Goal: Task Accomplishment & Management: Manage account settings

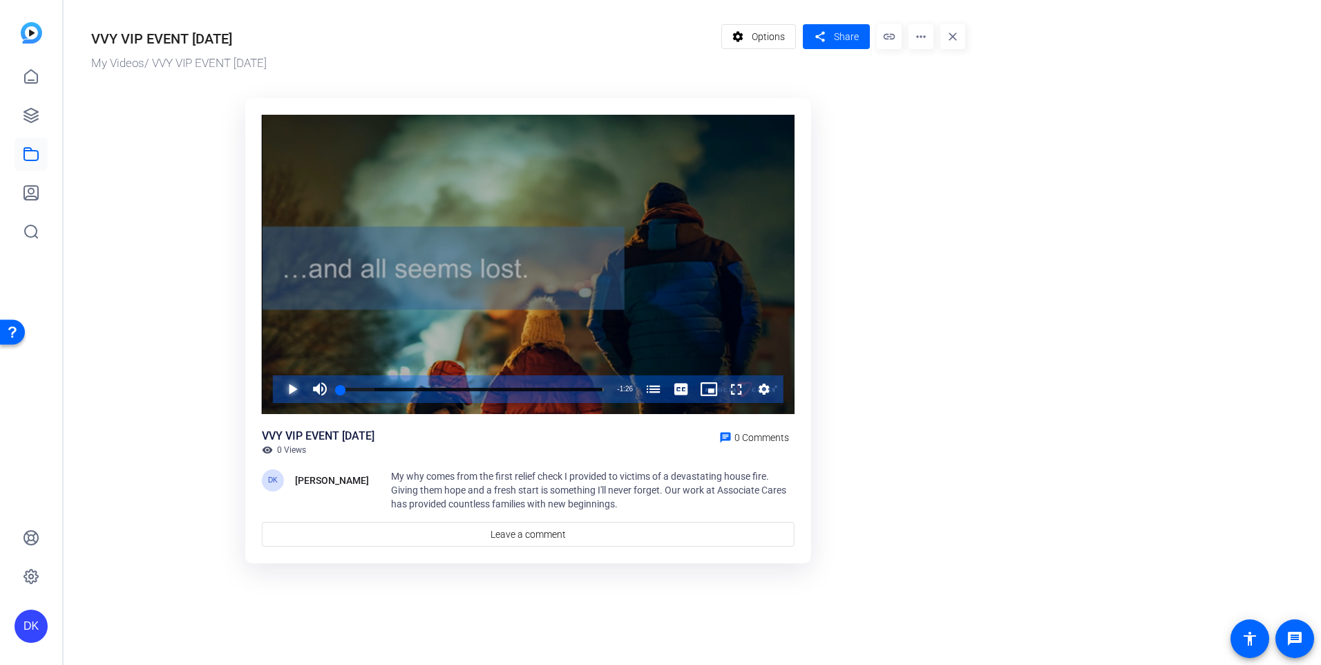
click at [279, 384] on span "Video Player" at bounding box center [279, 389] width 0 height 28
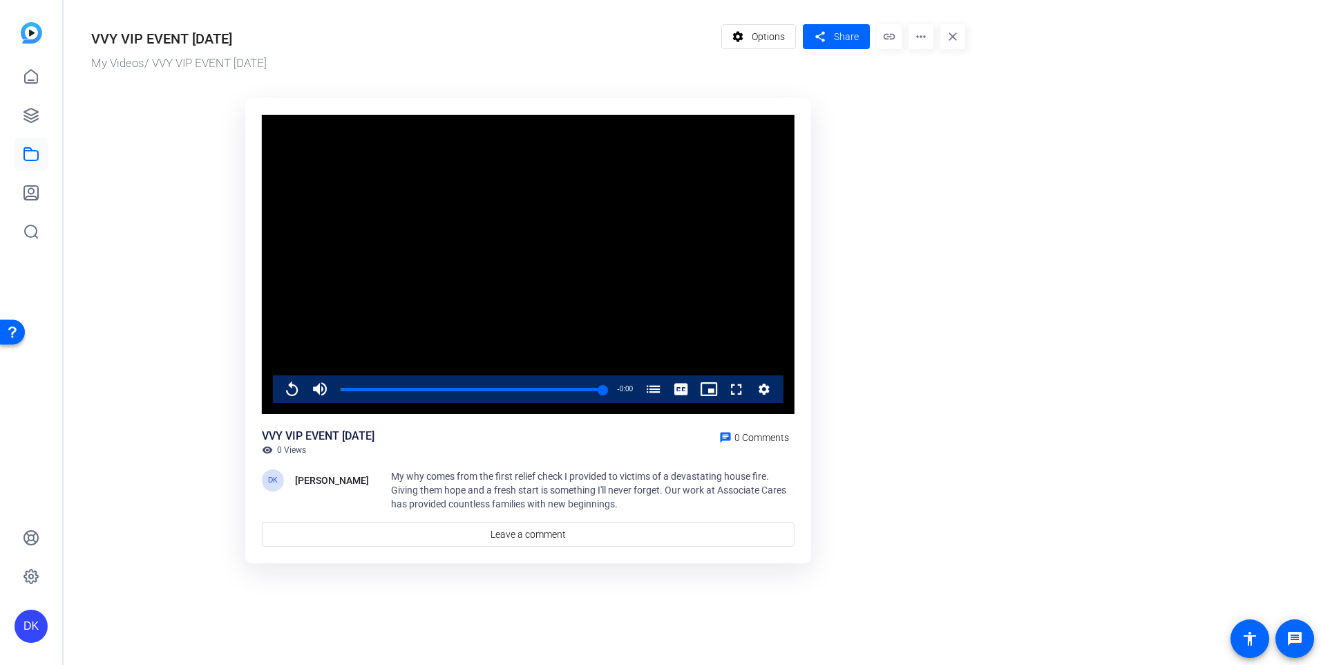
click at [923, 37] on mat-icon "more_horiz" at bounding box center [921, 36] width 25 height 25
click at [927, 75] on span "Edit in Creator" at bounding box center [948, 78] width 57 height 17
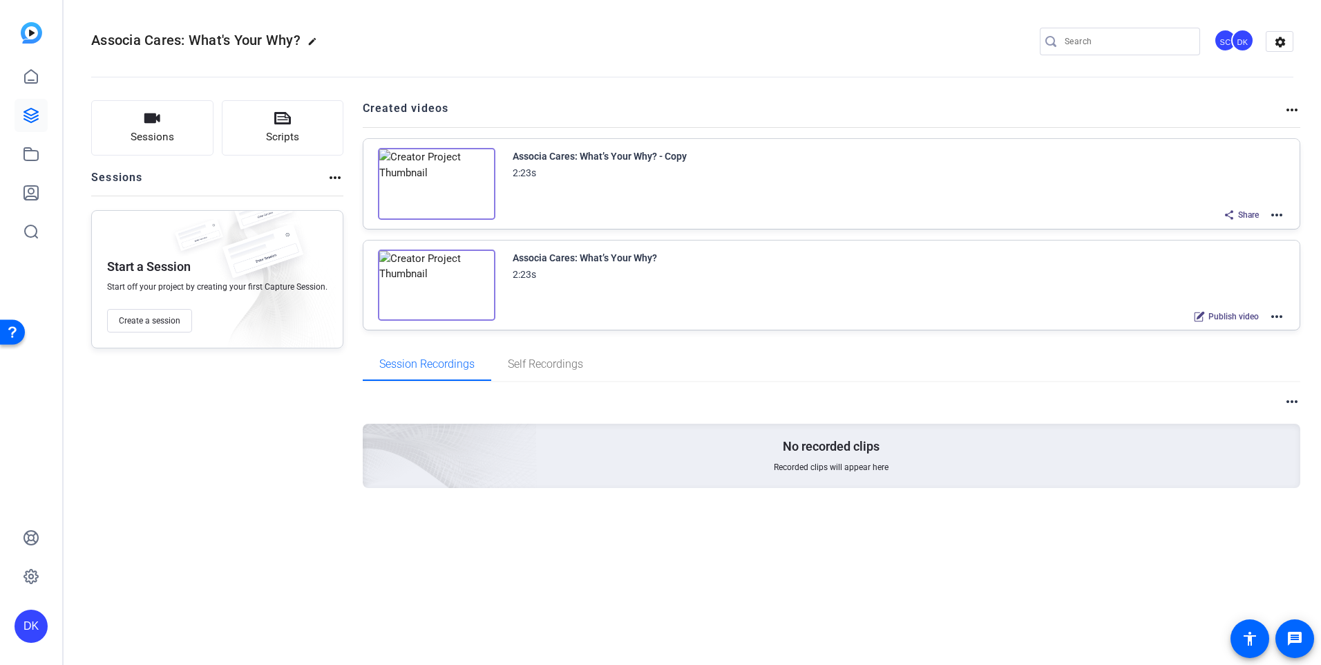
click at [521, 169] on div "2:23s" at bounding box center [524, 172] width 23 height 17
click at [1280, 214] on mat-icon "more_horiz" at bounding box center [1277, 215] width 17 height 17
click at [1212, 232] on span "Edit in Creator" at bounding box center [1226, 231] width 96 height 17
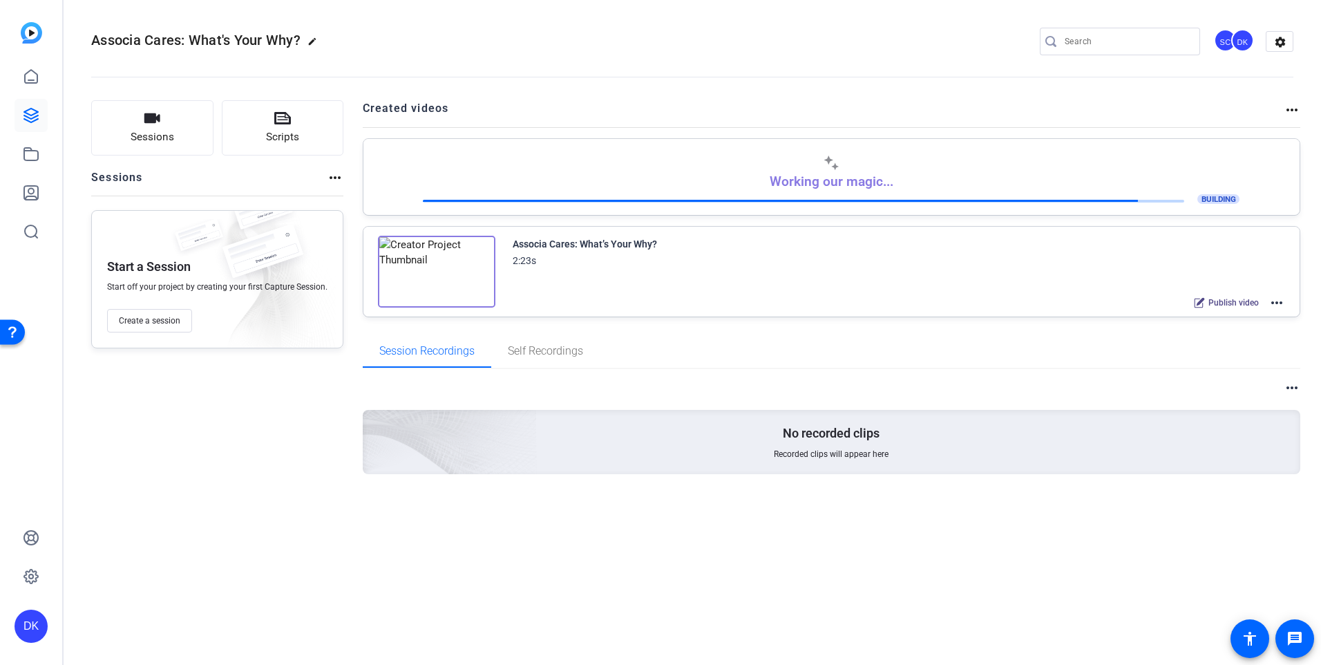
click at [1281, 299] on mat-icon "more_horiz" at bounding box center [1277, 302] width 17 height 17
click at [1214, 331] on span "Duplicate here" at bounding box center [1226, 336] width 96 height 17
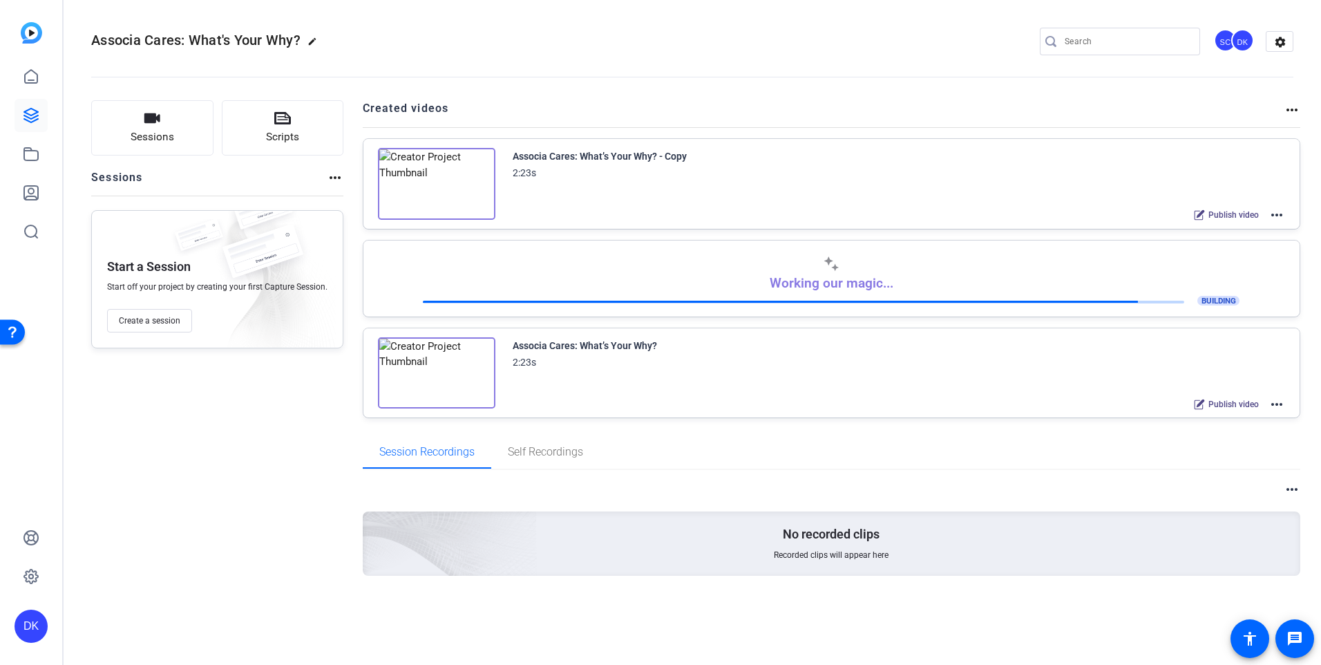
click at [1280, 213] on mat-icon "more_horiz" at bounding box center [1277, 215] width 17 height 17
click at [1205, 227] on span "Edit in Creator" at bounding box center [1226, 231] width 96 height 17
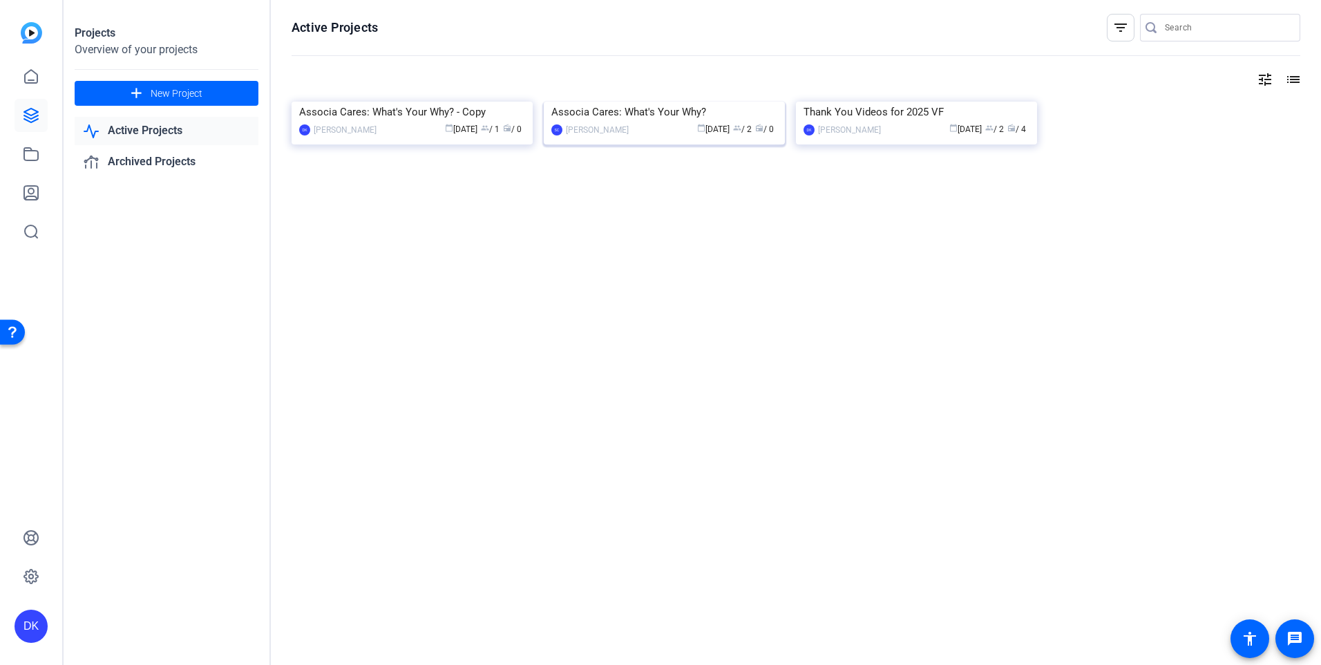
click at [617, 102] on img at bounding box center [664, 102] width 241 height 0
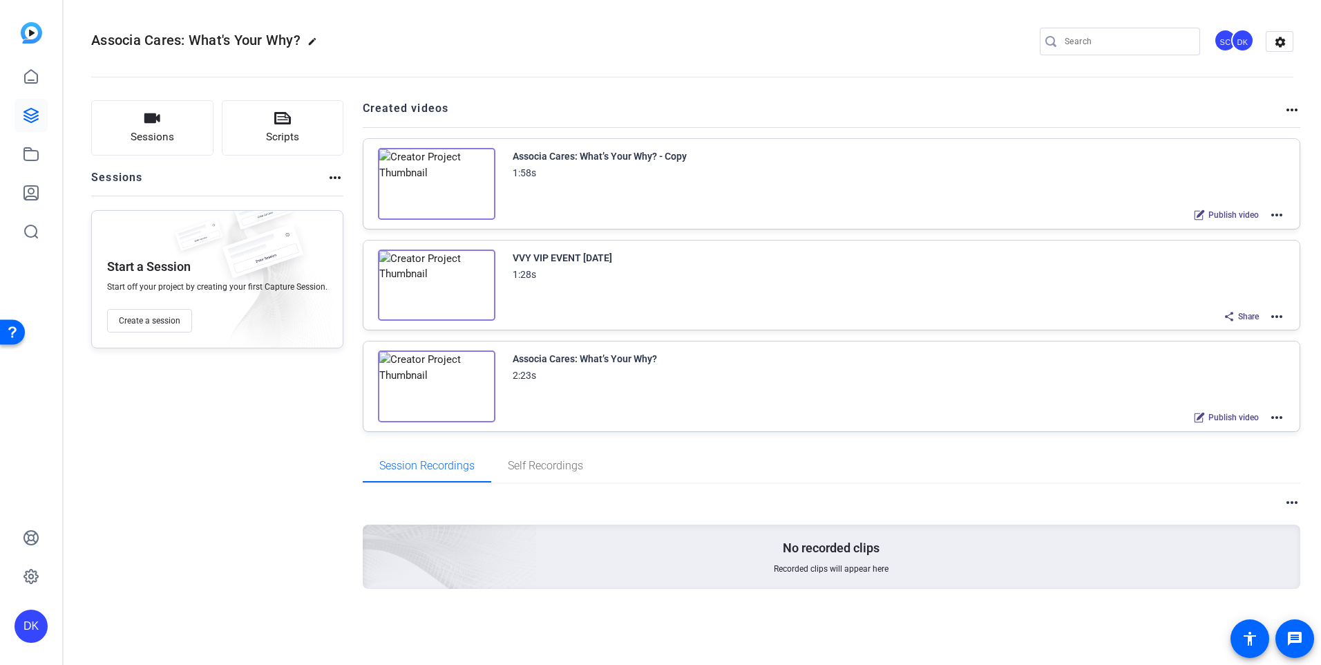
click at [1277, 213] on mat-icon "more_horiz" at bounding box center [1277, 215] width 17 height 17
click at [1196, 281] on span "Archive" at bounding box center [1226, 283] width 96 height 17
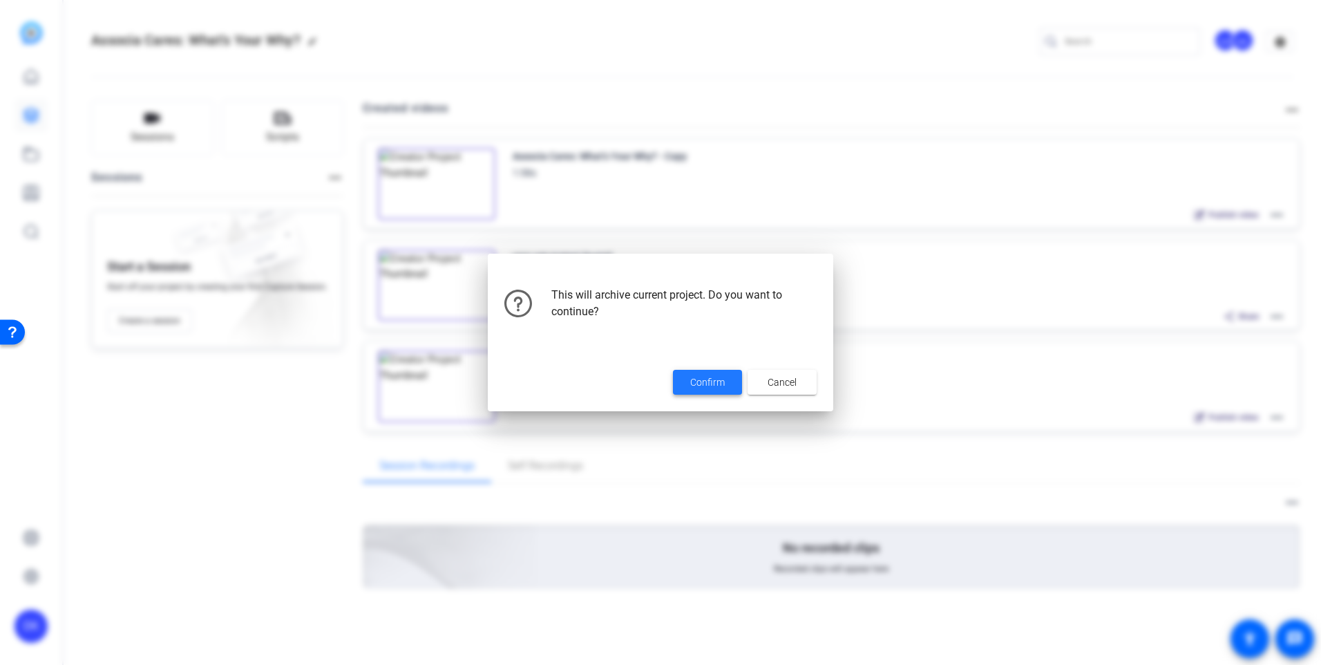
click at [701, 380] on span "Confirm" at bounding box center [707, 382] width 35 height 15
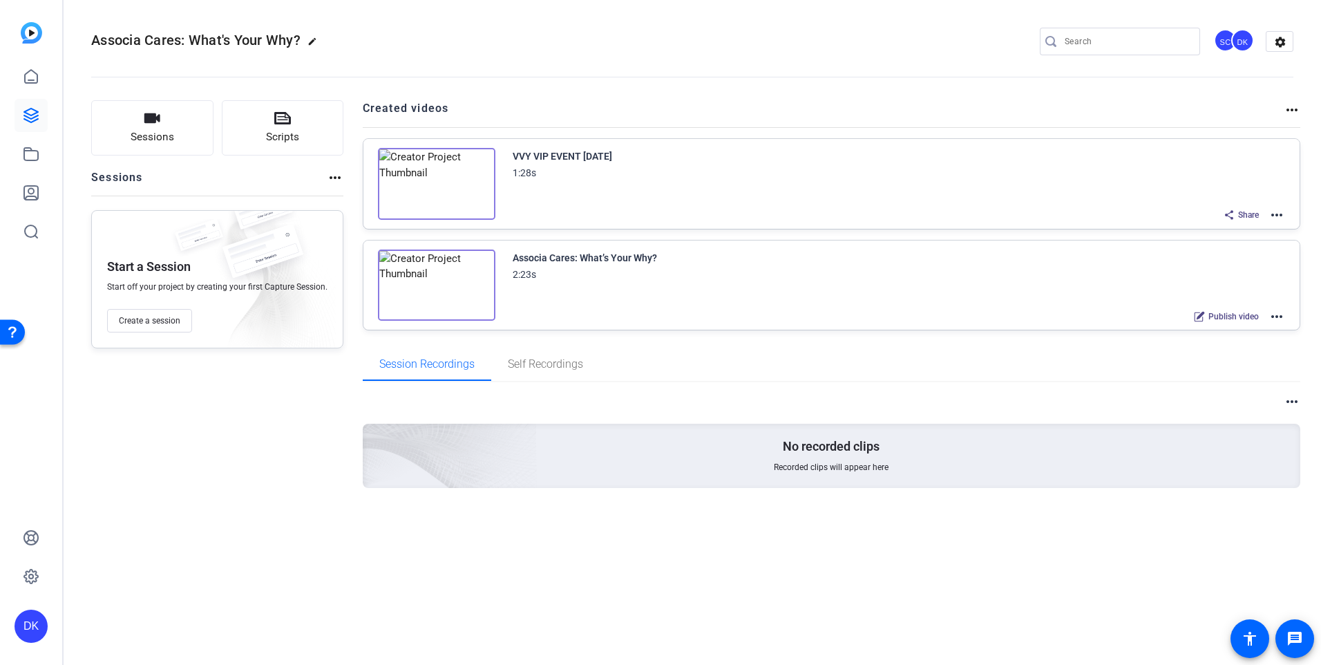
click at [429, 185] on img at bounding box center [436, 184] width 117 height 72
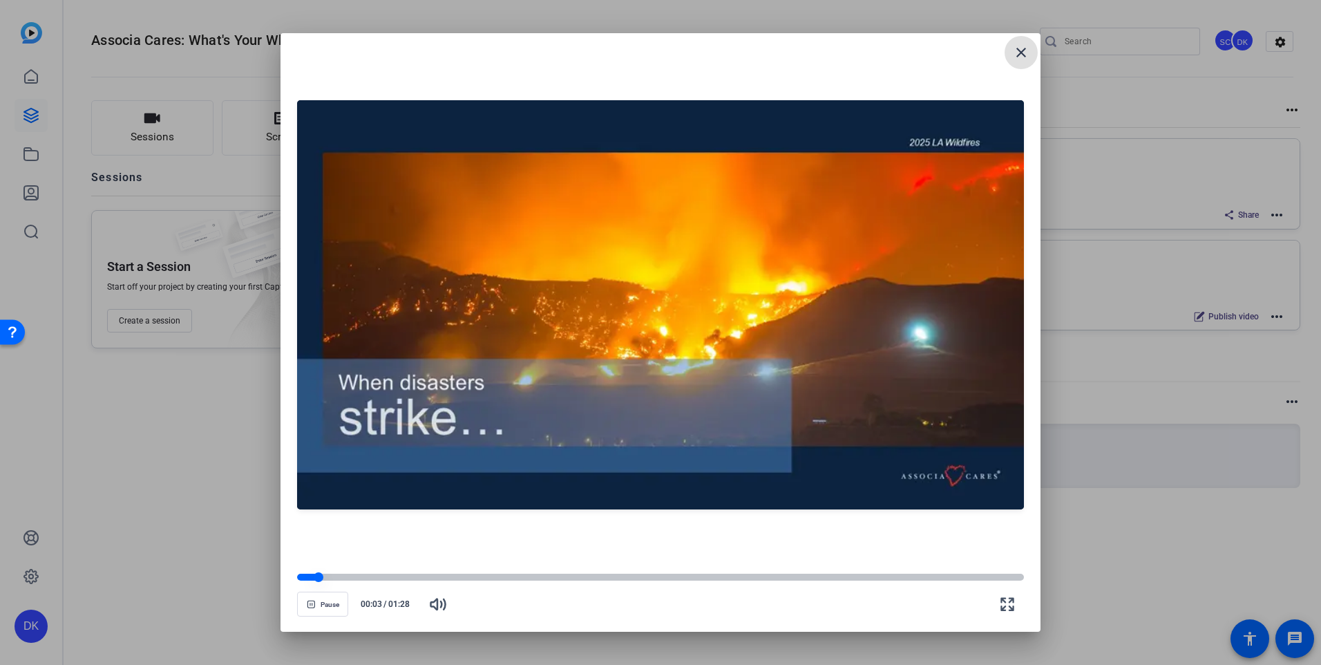
drag, startPoint x: 583, startPoint y: 579, endPoint x: 569, endPoint y: 580, distance: 13.8
click at [569, 580] on div at bounding box center [660, 577] width 727 height 7
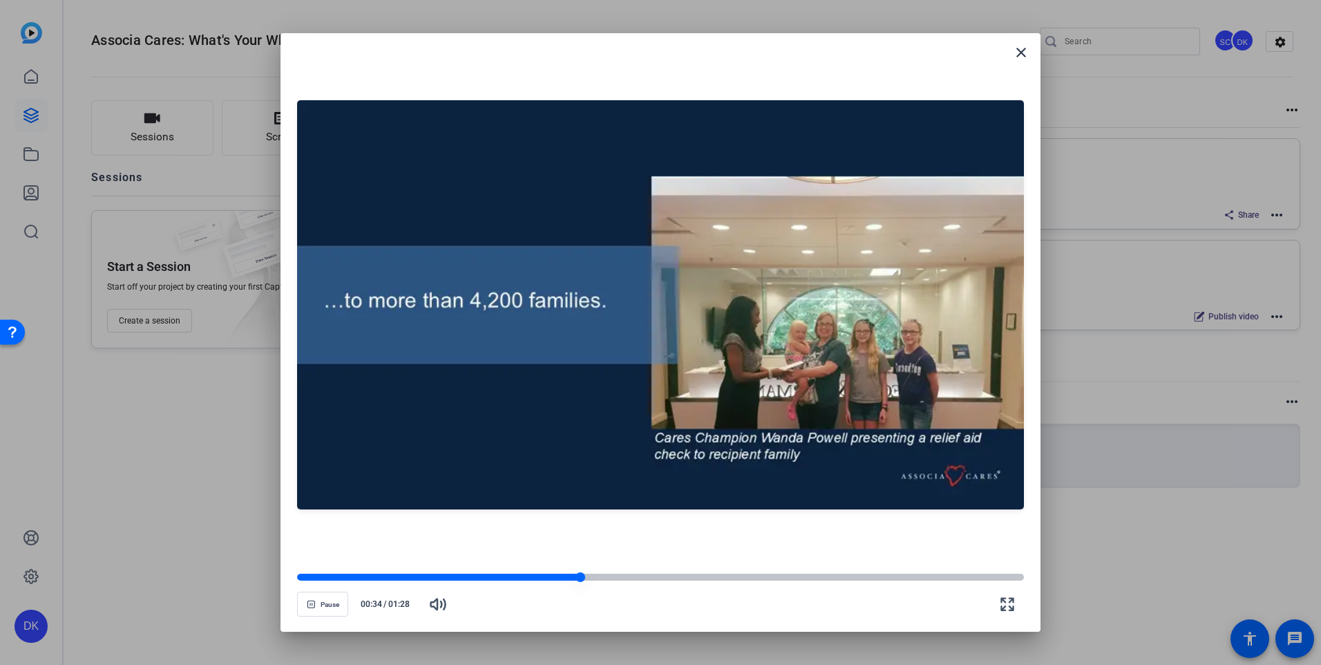
click at [623, 576] on div at bounding box center [660, 577] width 727 height 7
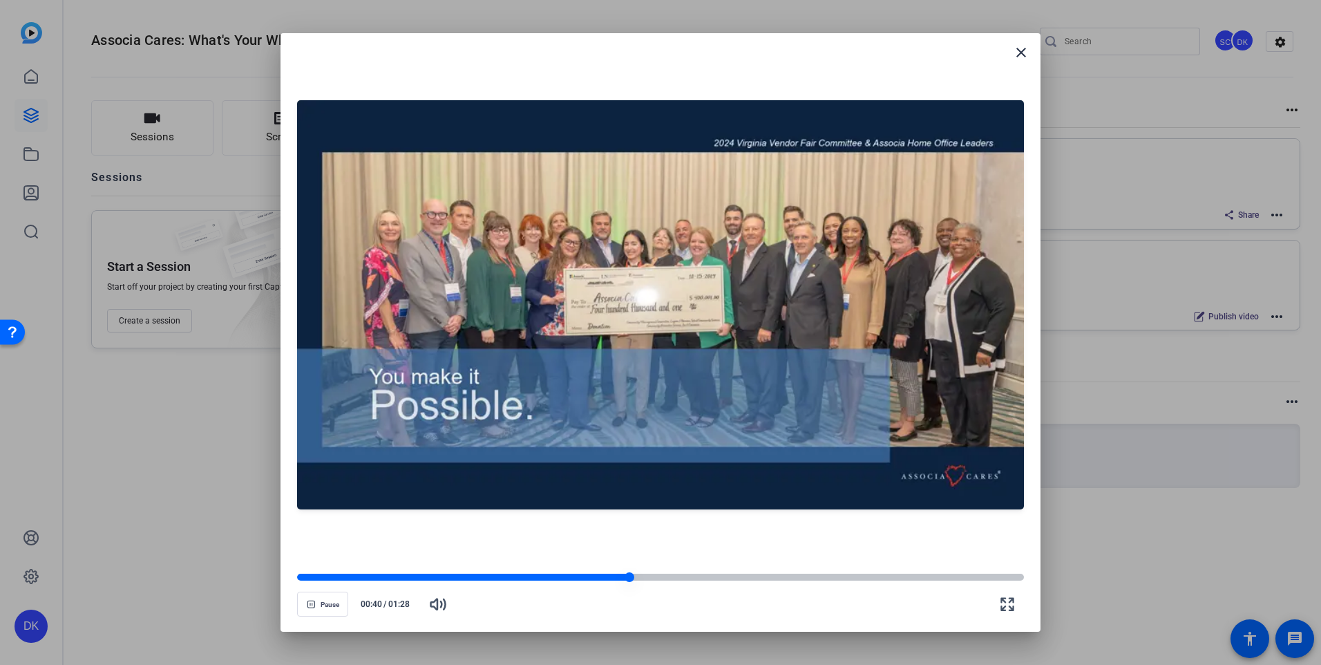
click at [637, 577] on div at bounding box center [660, 577] width 727 height 7
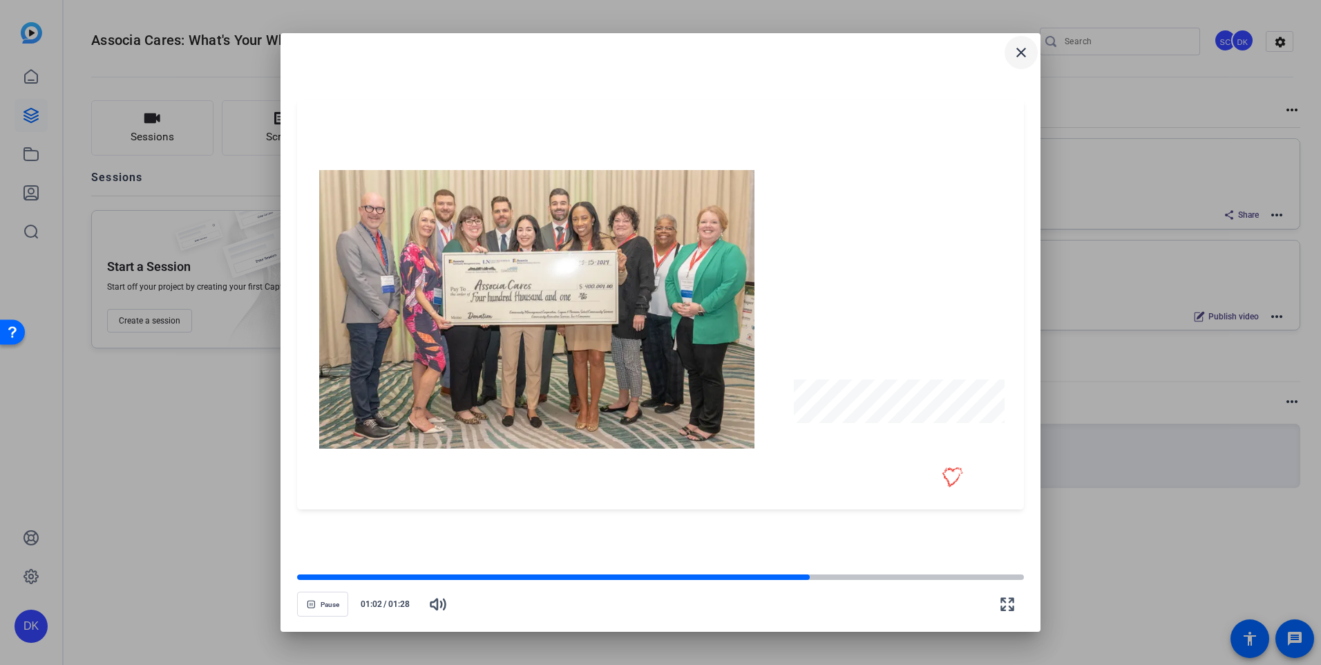
click at [1024, 53] on mat-icon "close" at bounding box center [1021, 52] width 17 height 17
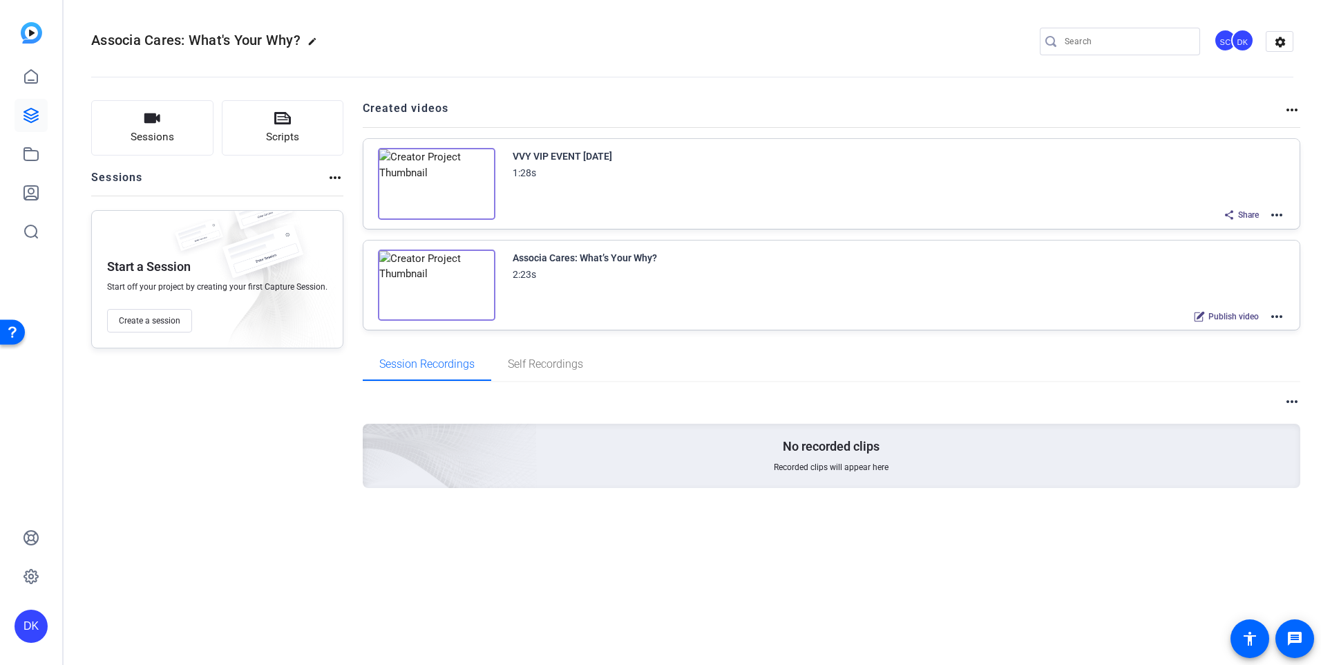
click at [1272, 319] on mat-icon "more_horiz" at bounding box center [1277, 316] width 17 height 17
click at [1200, 348] on span "Duplicate here" at bounding box center [1226, 349] width 96 height 17
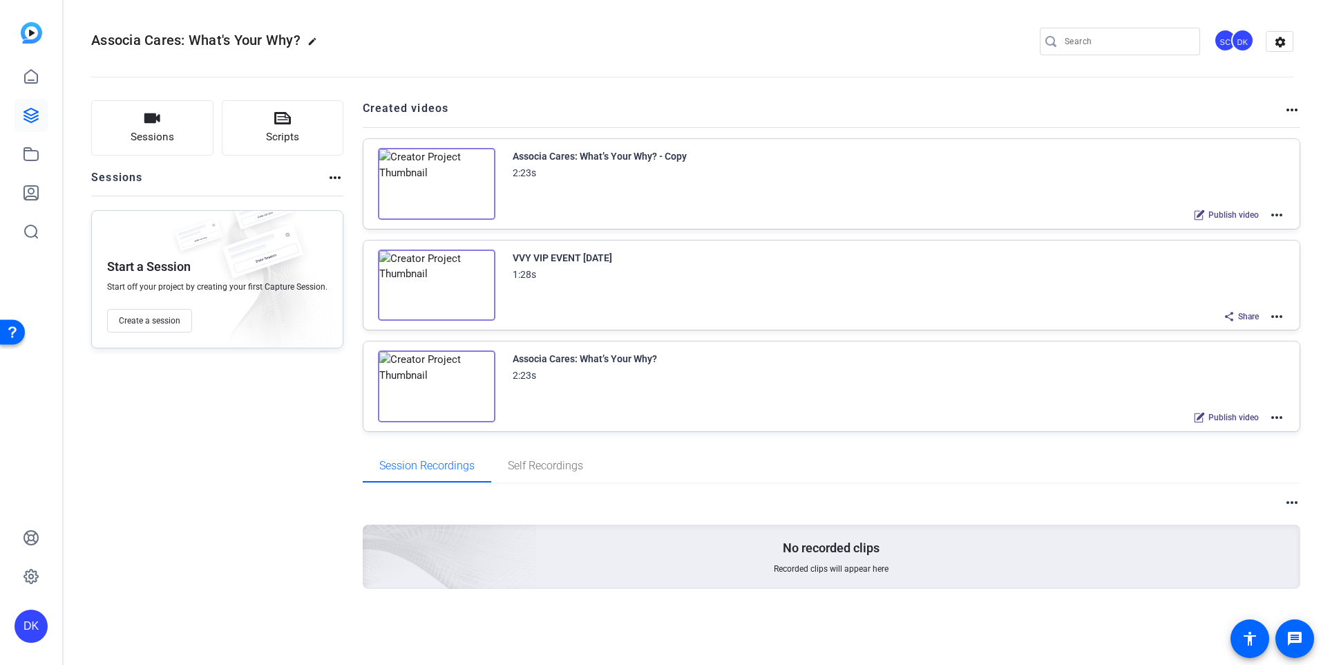
click at [452, 173] on img at bounding box center [436, 184] width 117 height 72
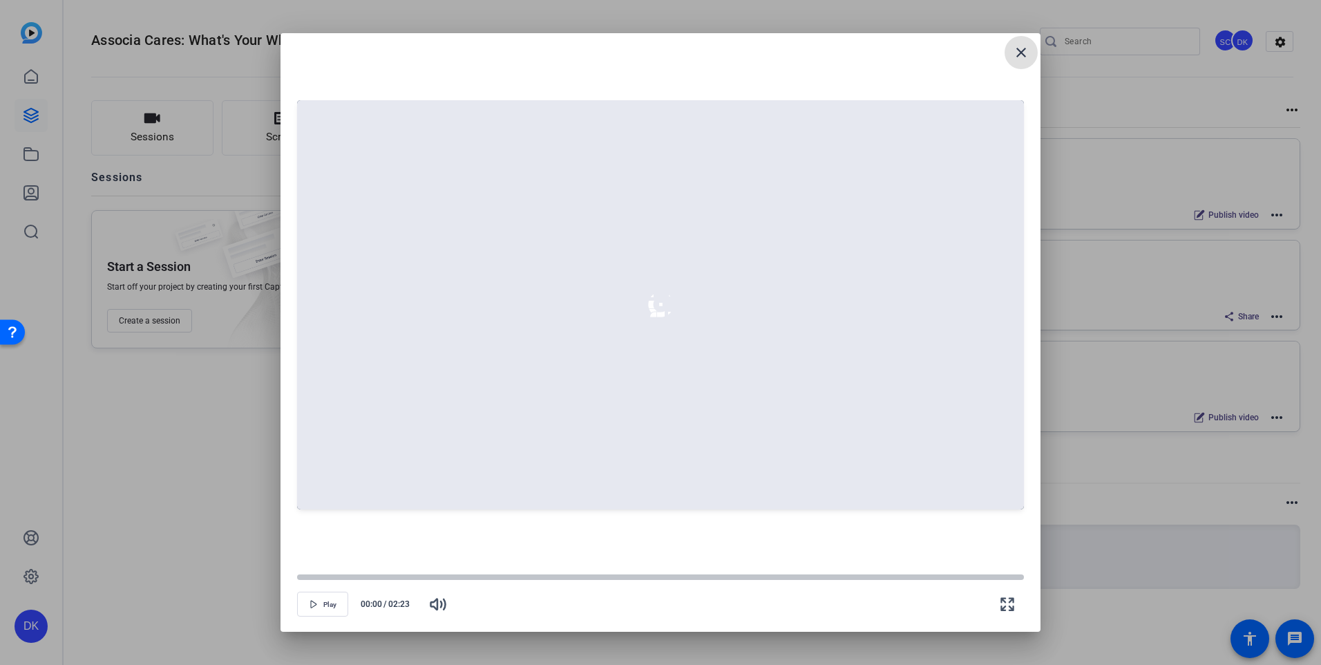
click at [1021, 63] on span at bounding box center [1021, 52] width 33 height 33
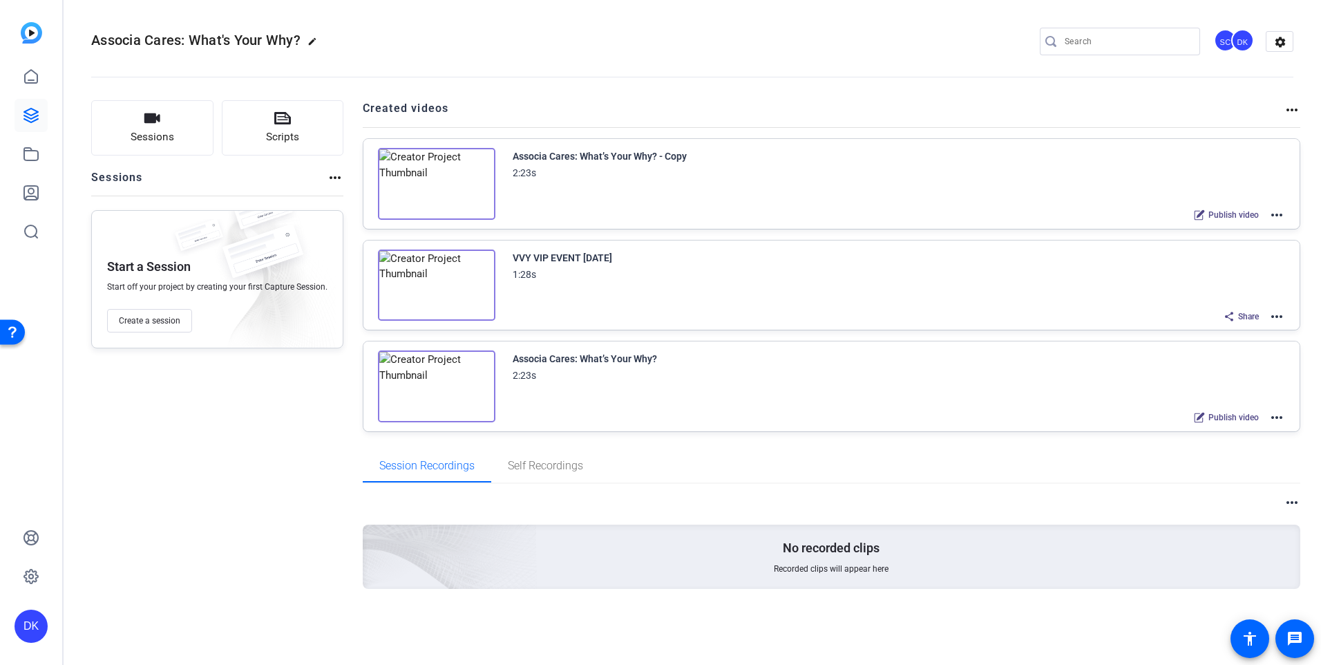
click at [1273, 213] on mat-icon "more_horiz" at bounding box center [1277, 215] width 17 height 17
click at [1212, 228] on span "Edit in Creator" at bounding box center [1226, 231] width 96 height 17
click at [569, 281] on div "1:28s" at bounding box center [563, 274] width 100 height 17
click at [517, 292] on div "VVY VIP EVENT August 25th 1:28s Share more_horiz" at bounding box center [899, 287] width 773 height 76
click at [1279, 321] on mat-icon "more_horiz" at bounding box center [1277, 316] width 17 height 17
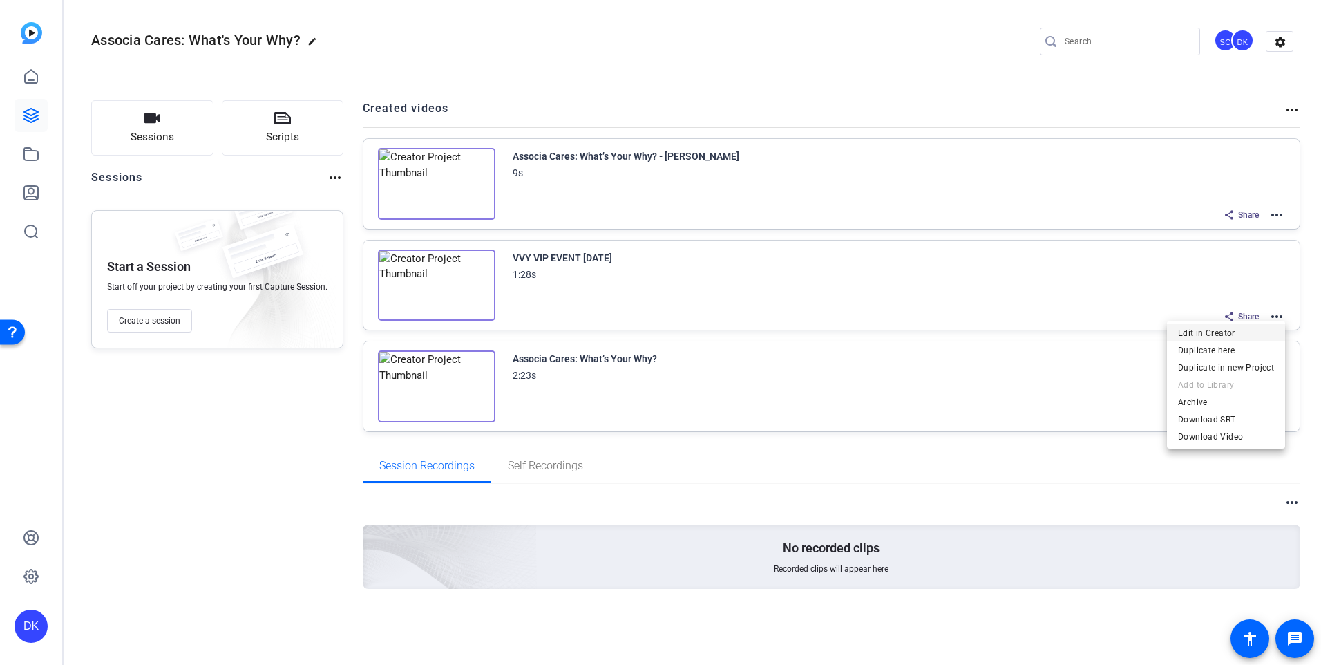
click at [1208, 335] on span "Edit in Creator" at bounding box center [1226, 332] width 96 height 17
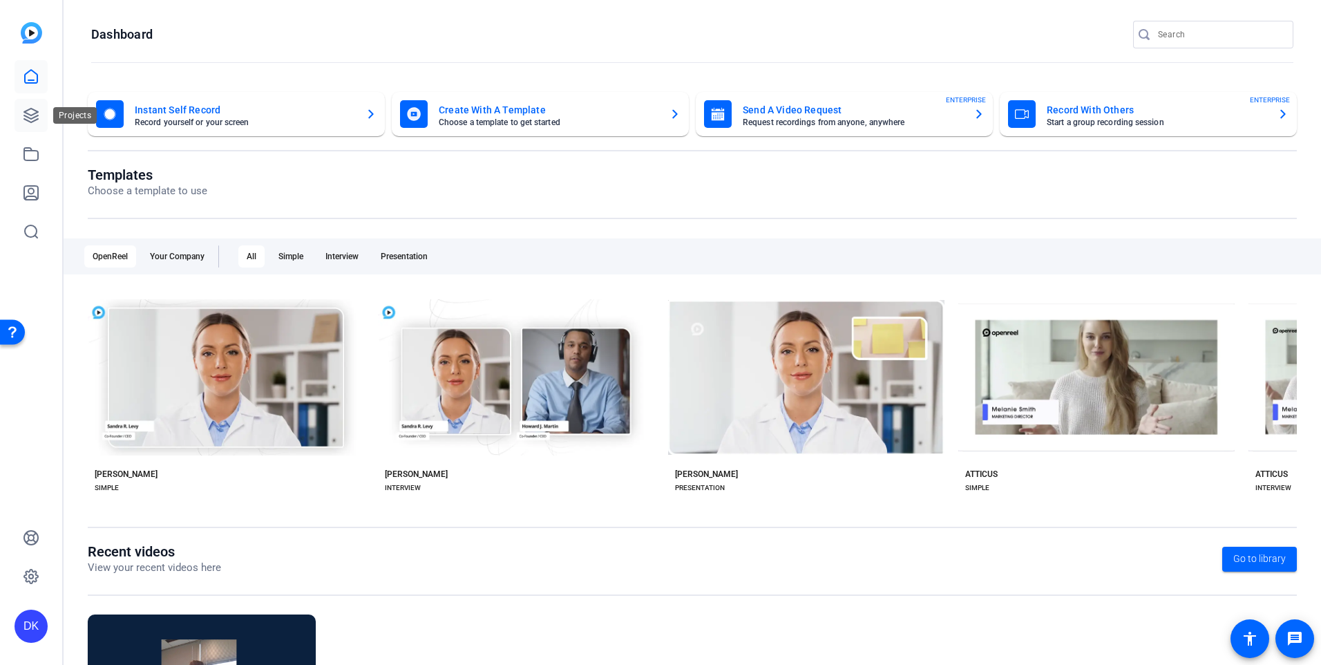
click at [23, 117] on icon at bounding box center [31, 115] width 17 height 17
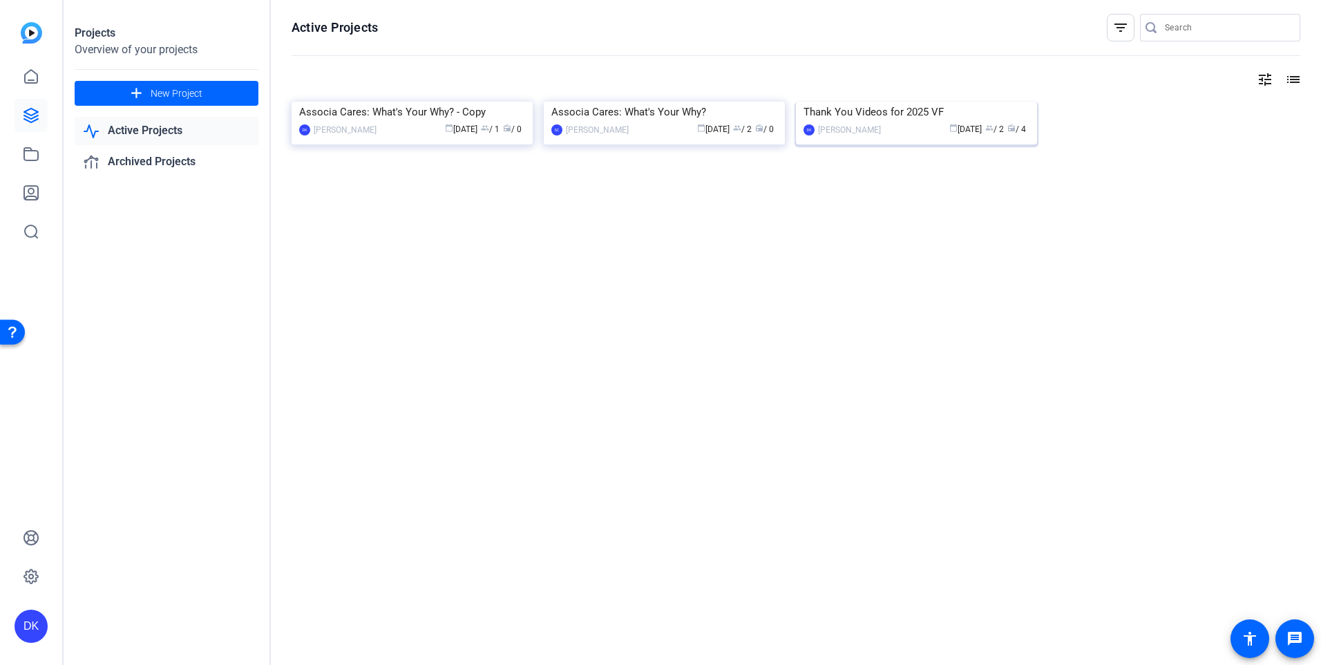
click at [852, 122] on div "Thank You Videos for 2025 VF" at bounding box center [917, 112] width 226 height 21
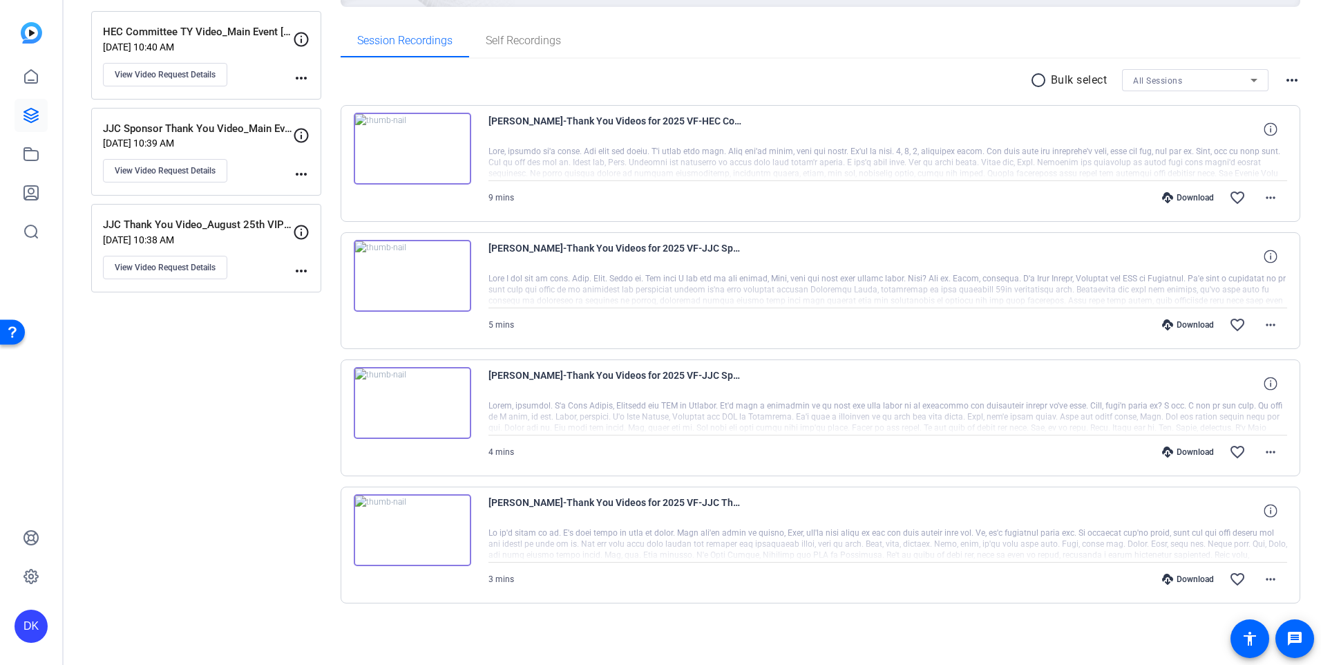
scroll to position [198, 0]
click at [408, 530] on img at bounding box center [412, 531] width 117 height 72
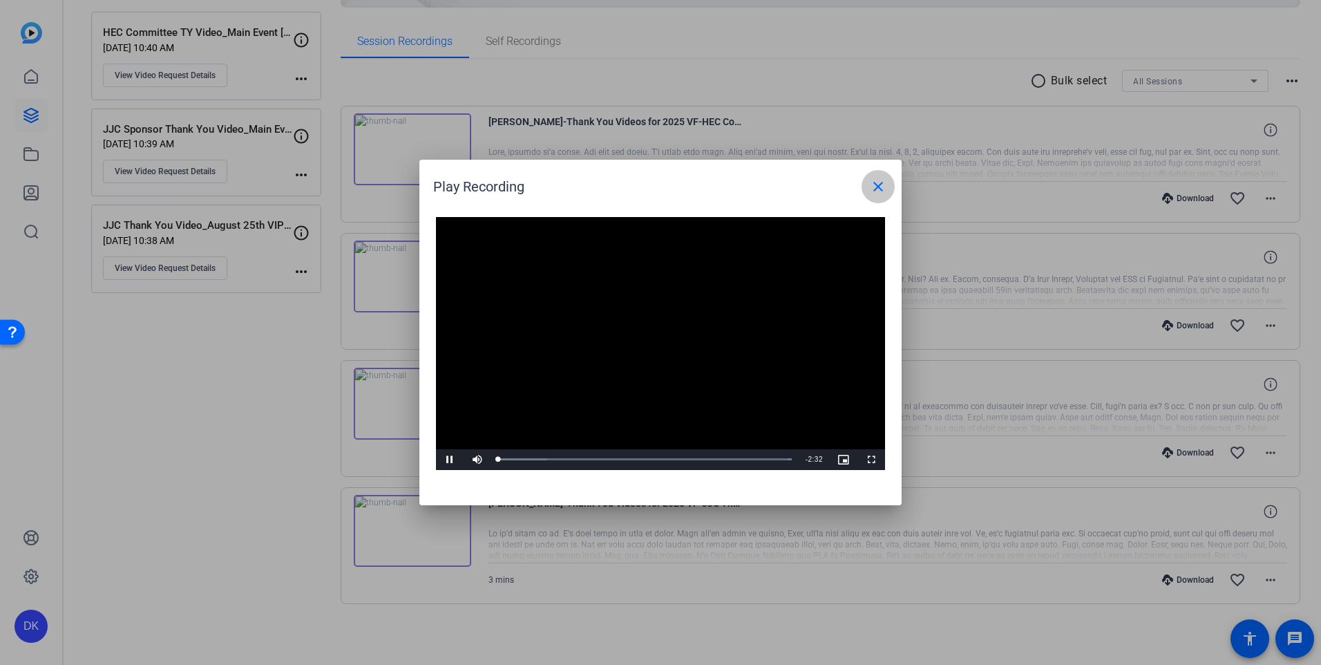
click at [876, 190] on mat-icon "close" at bounding box center [878, 186] width 17 height 17
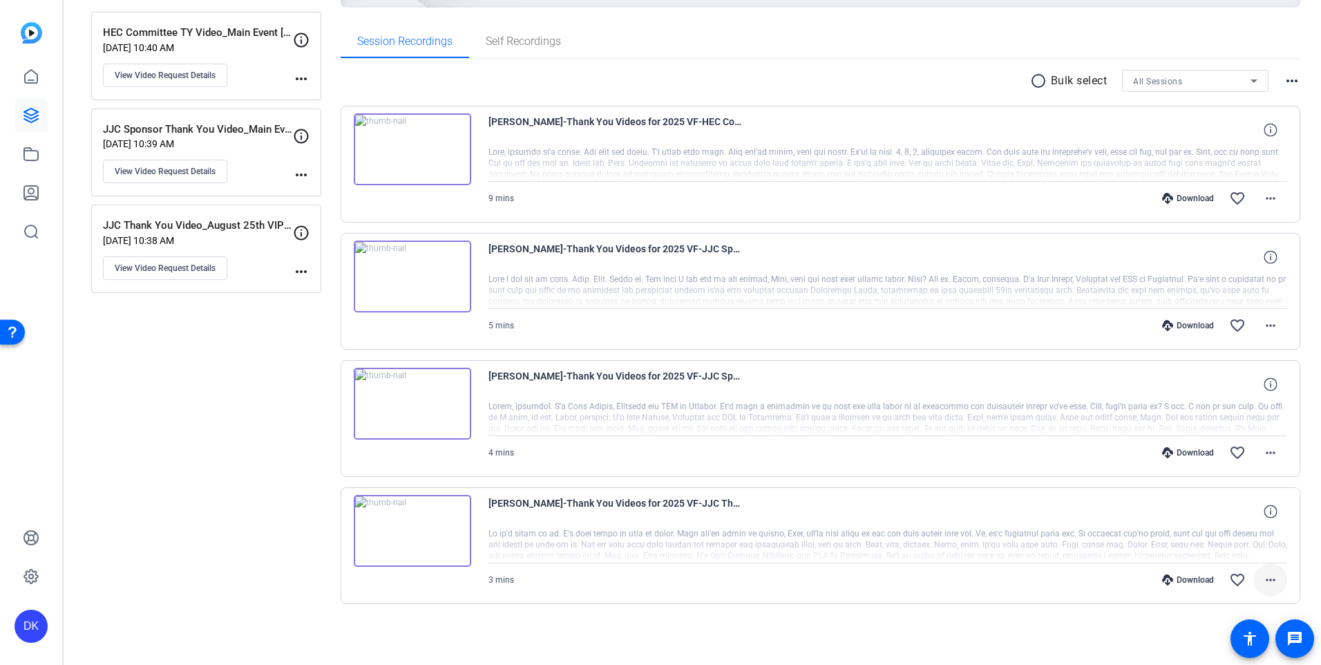
click at [1263, 579] on mat-icon "more_horiz" at bounding box center [1271, 580] width 17 height 17
click at [1046, 538] on div at bounding box center [660, 332] width 1321 height 665
click at [536, 541] on div at bounding box center [889, 545] width 800 height 35
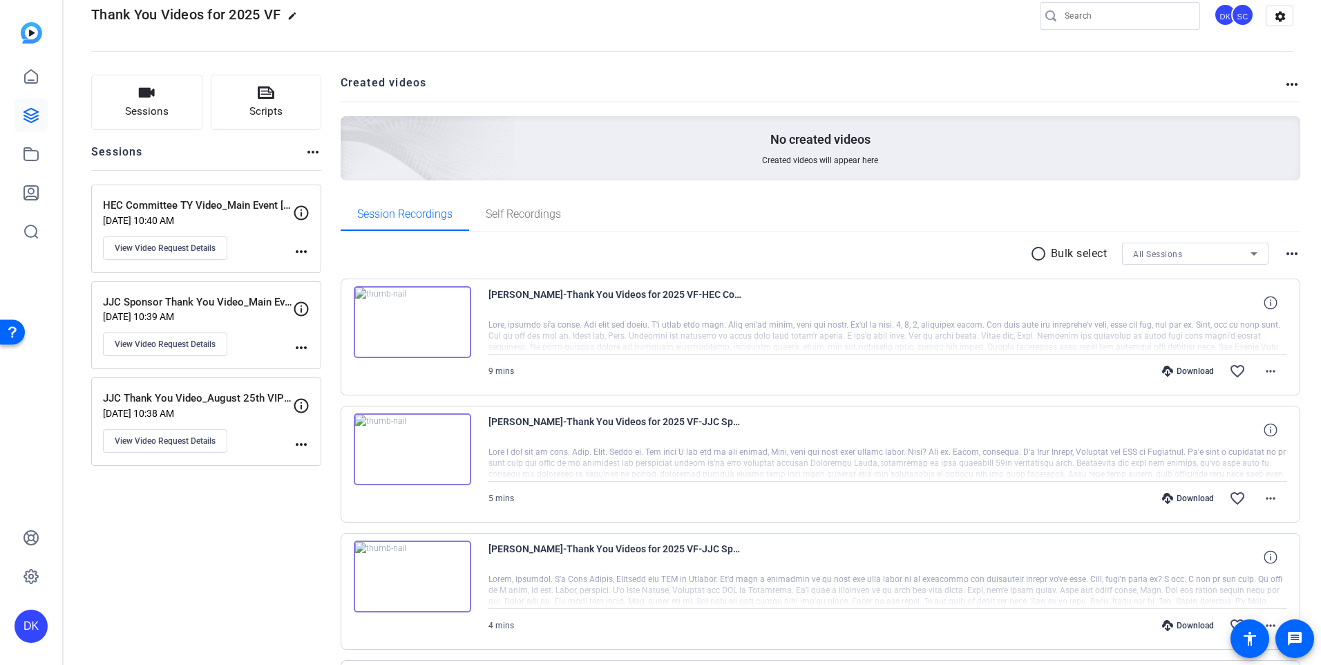
scroll to position [15, 0]
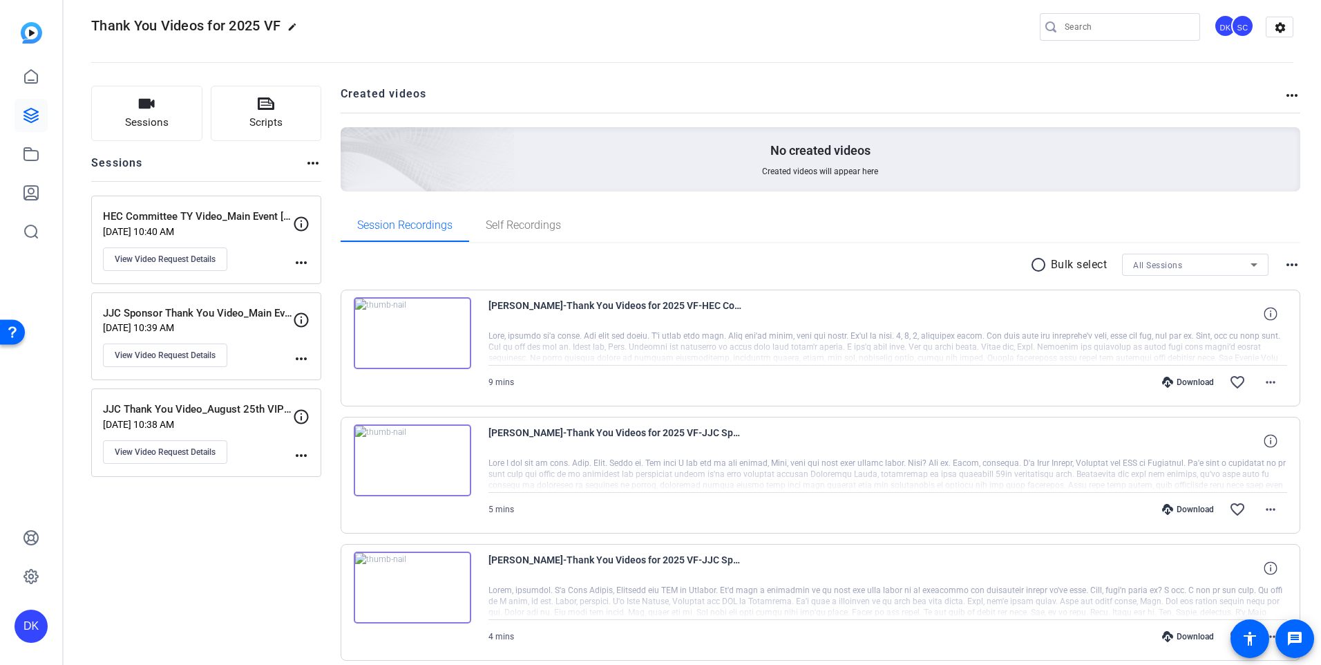
click at [1285, 265] on mat-icon "more_horiz" at bounding box center [1292, 264] width 17 height 17
click at [411, 587] on div at bounding box center [660, 332] width 1321 height 665
click at [411, 587] on img at bounding box center [412, 588] width 117 height 72
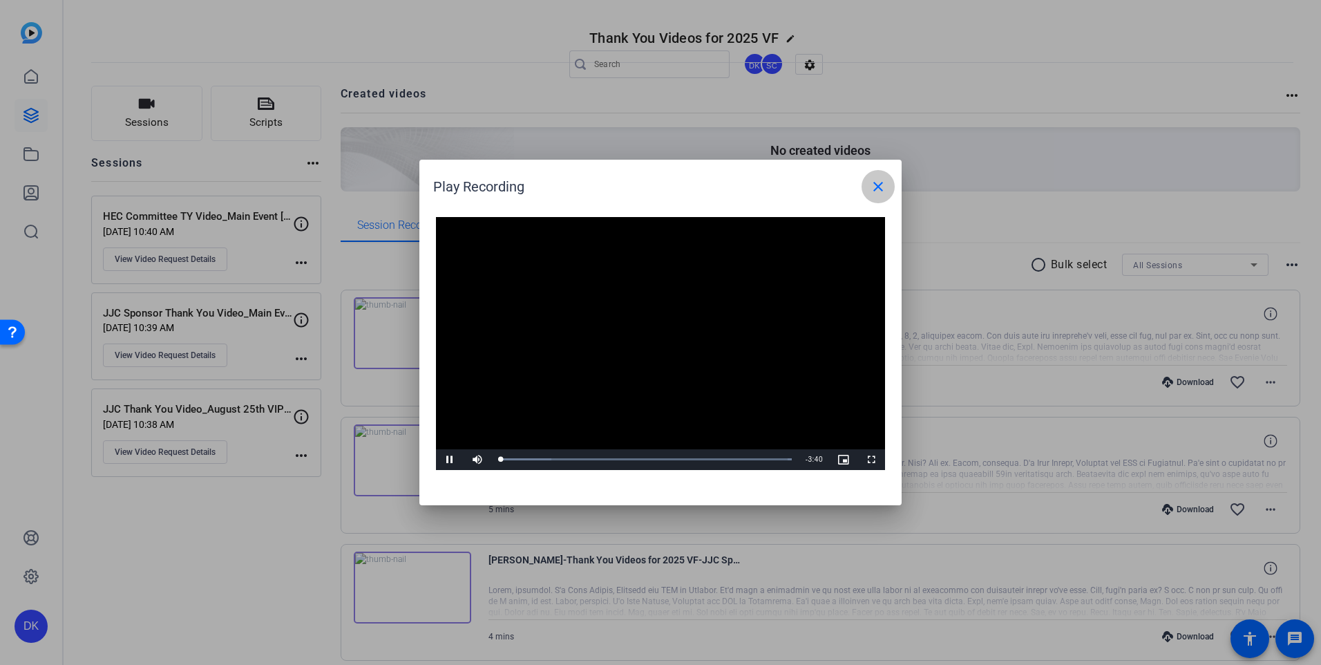
click at [878, 193] on mat-icon "close" at bounding box center [878, 186] width 17 height 17
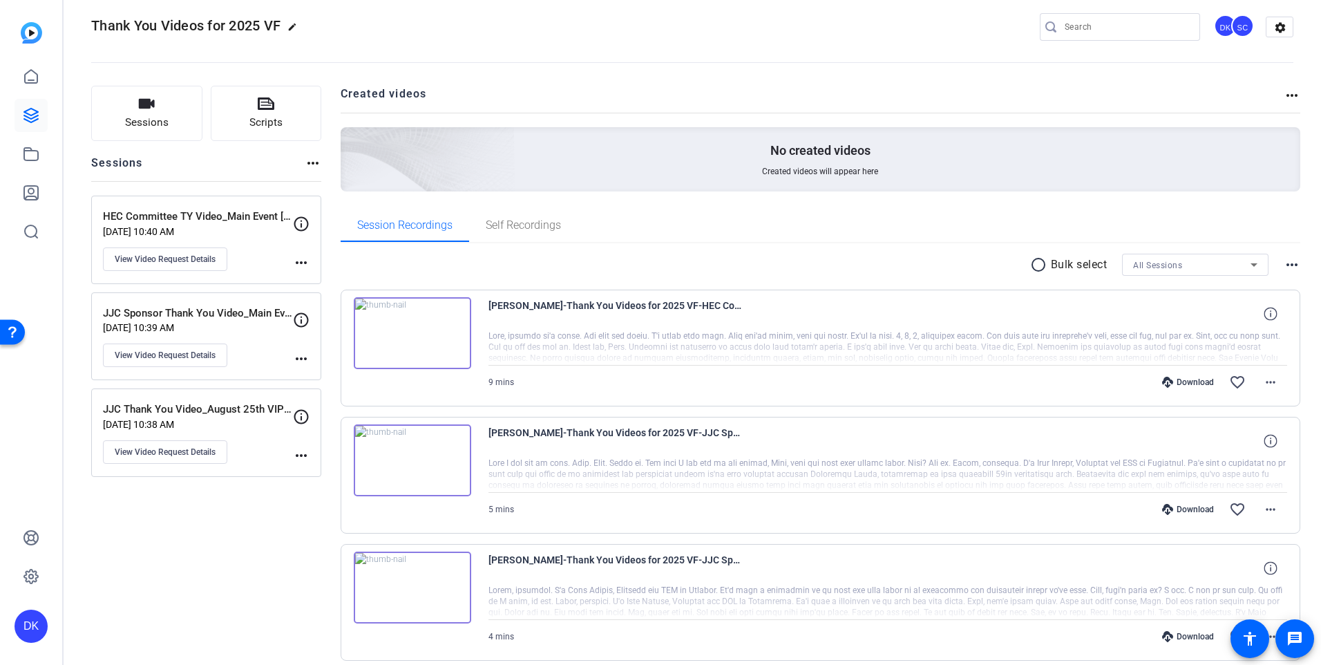
scroll to position [199, 0]
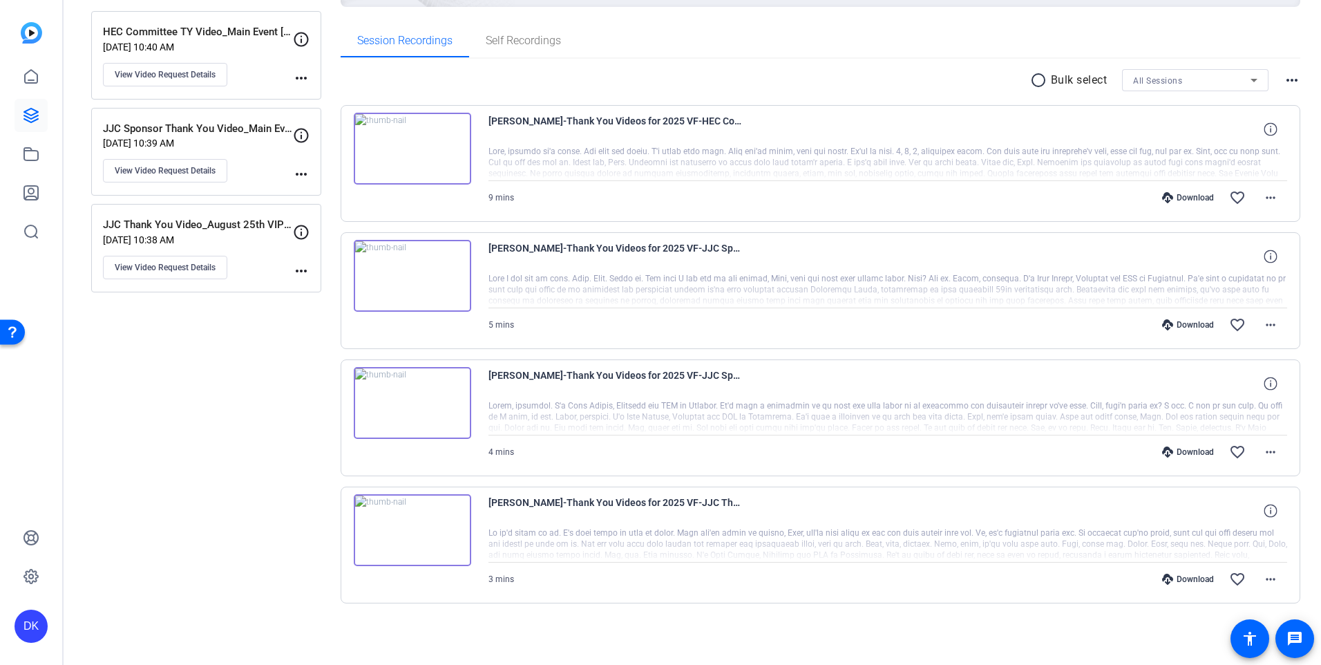
click at [420, 530] on img at bounding box center [412, 530] width 117 height 72
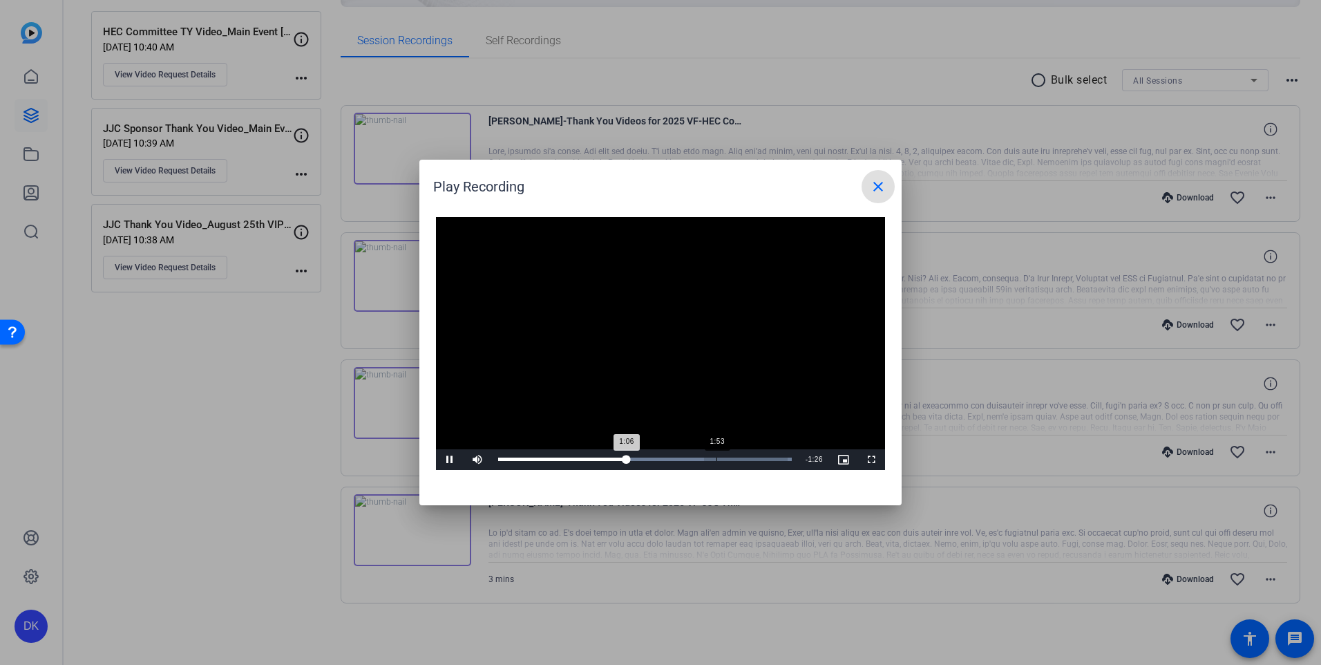
click at [717, 461] on div "Loaded : 100.00% 1:53 1:06" at bounding box center [645, 459] width 294 height 3
click at [748, 460] on div "Loaded : 100.00% 2:09 2:09" at bounding box center [645, 459] width 294 height 3
click at [771, 458] on div "Loaded : 100.00% 2:21 2:12" at bounding box center [645, 459] width 294 height 3
click at [878, 189] on mat-icon "close" at bounding box center [878, 186] width 17 height 17
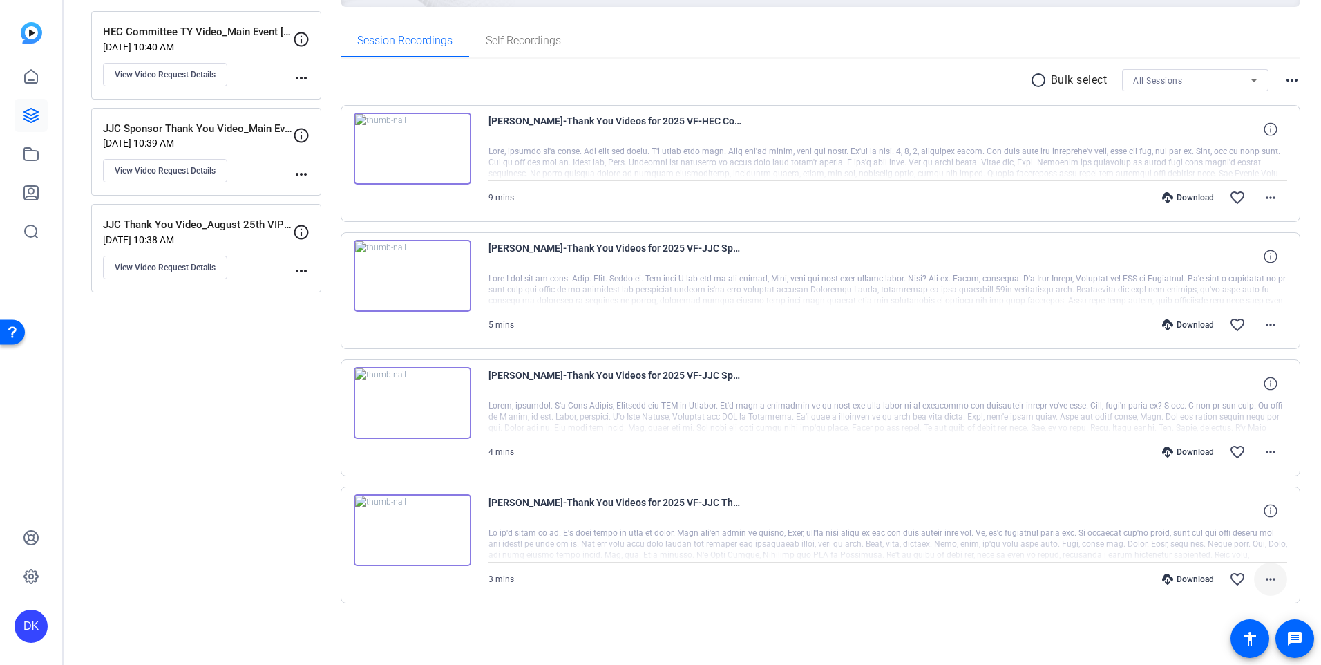
click at [1269, 580] on mat-icon "more_horiz" at bounding box center [1271, 579] width 17 height 17
click at [100, 330] on div at bounding box center [660, 332] width 1321 height 665
click at [36, 120] on icon at bounding box center [31, 116] width 14 height 14
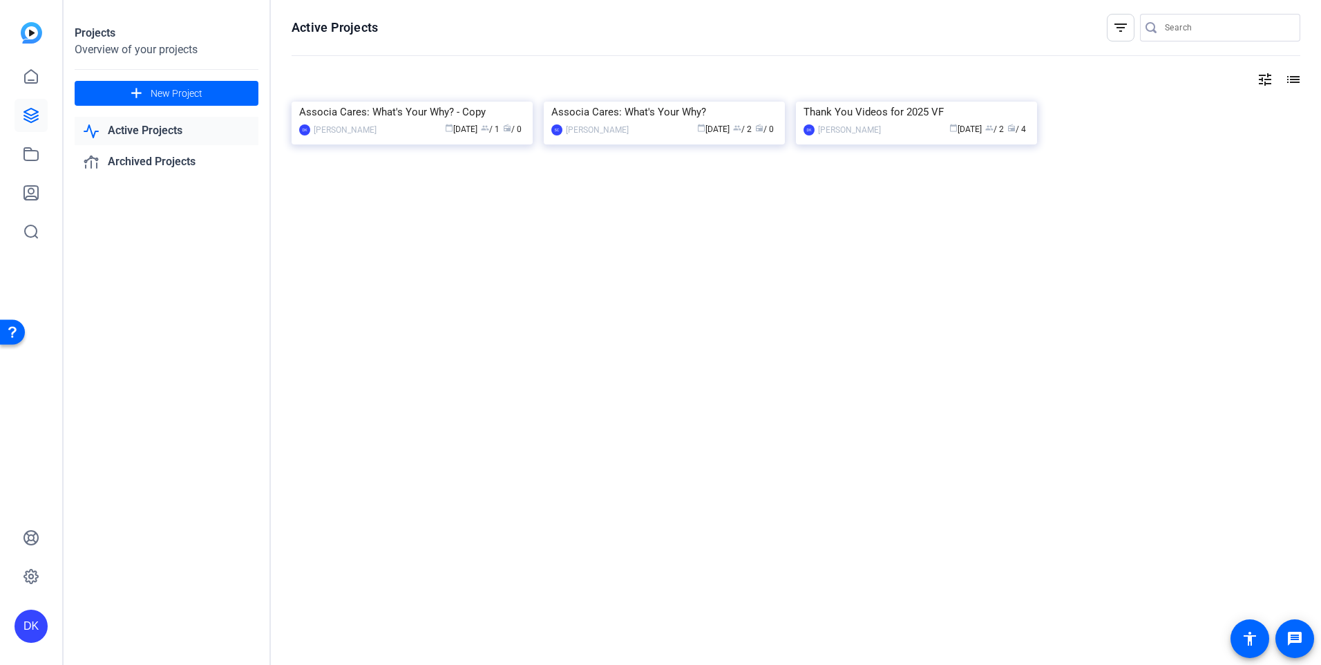
click at [36, 120] on icon at bounding box center [31, 116] width 14 height 14
click at [431, 122] on div "Associa Cares: What's Your Why? - Copy" at bounding box center [412, 112] width 226 height 21
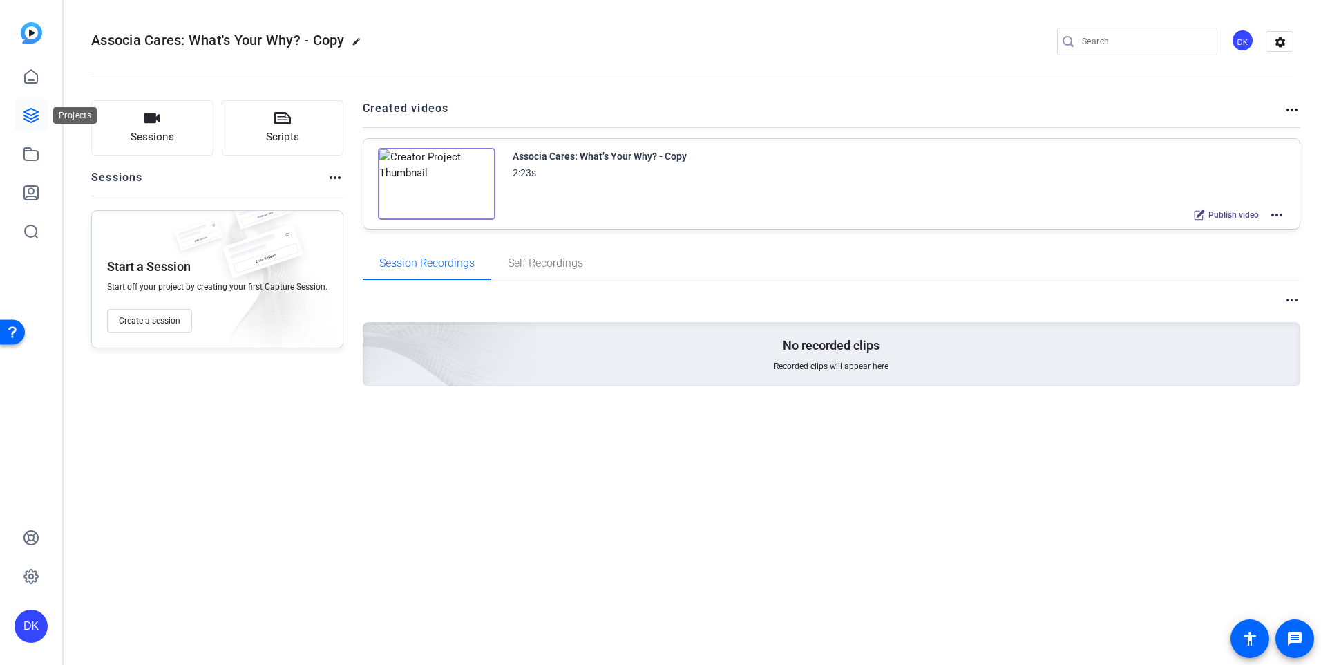
click at [30, 111] on icon at bounding box center [31, 115] width 17 height 17
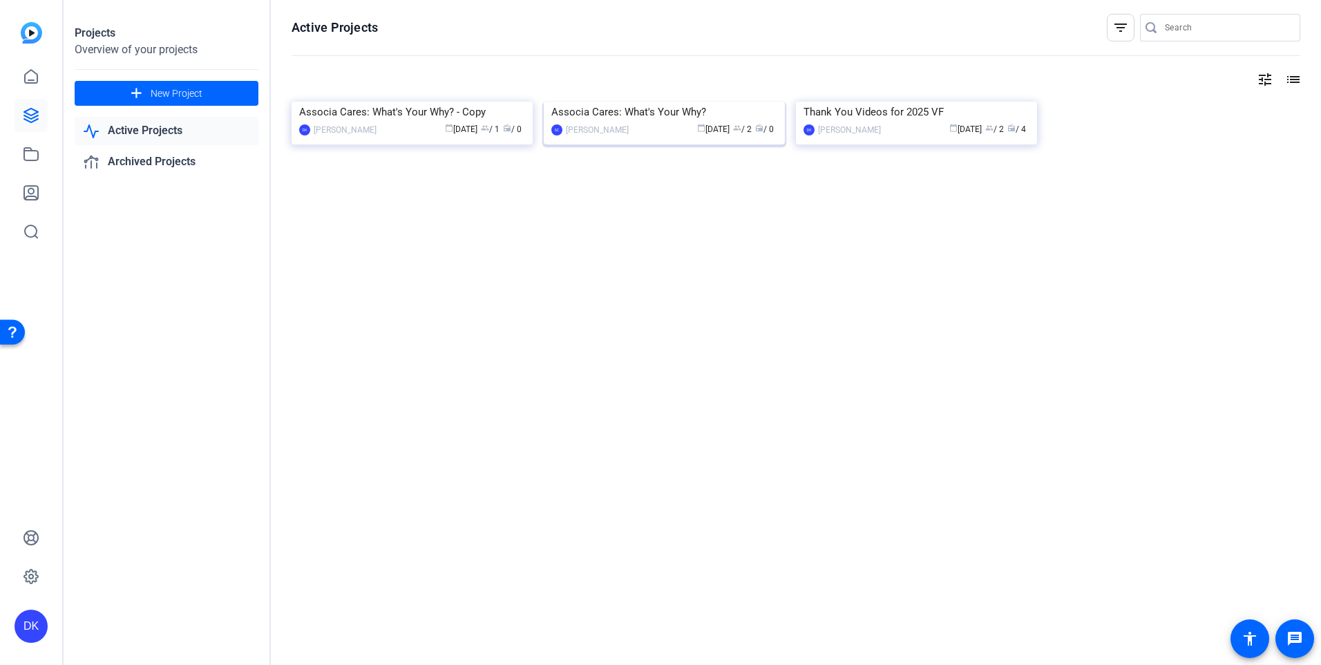
click at [567, 137] on div "[PERSON_NAME]" at bounding box center [597, 130] width 63 height 14
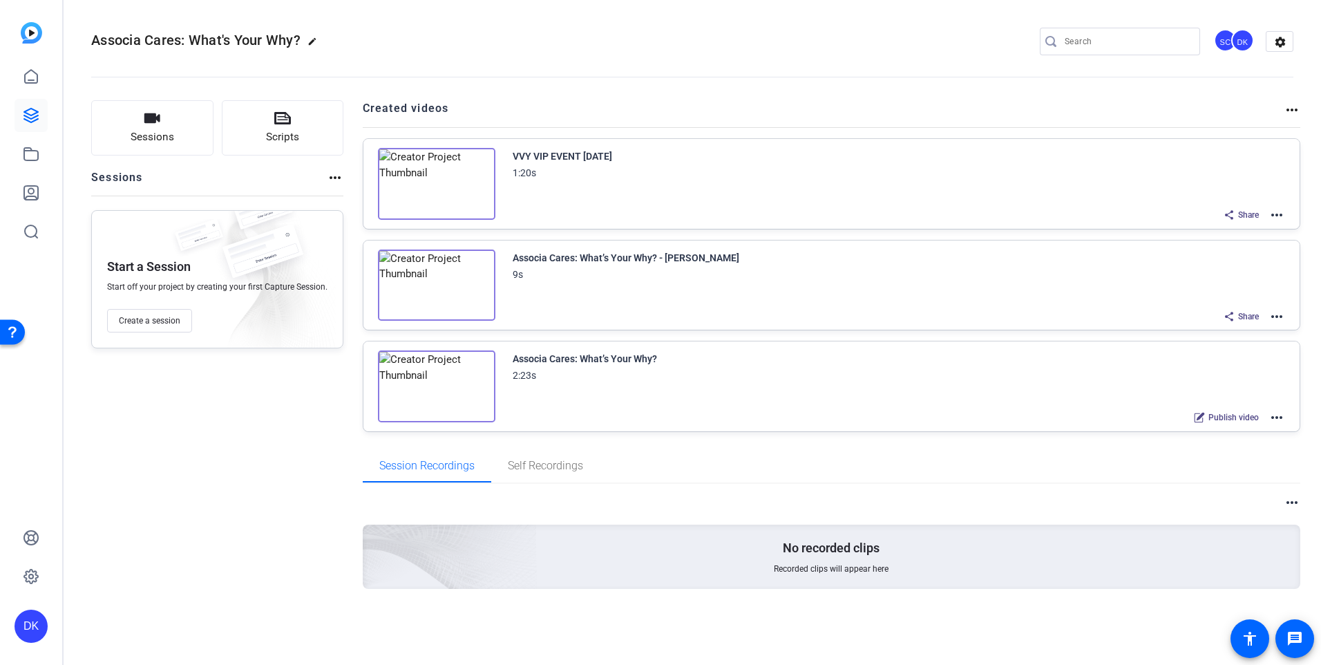
click at [1274, 211] on mat-icon "more_horiz" at bounding box center [1277, 215] width 17 height 17
click at [1228, 229] on span "Edit in Creator" at bounding box center [1226, 231] width 96 height 17
